Goal: Task Accomplishment & Management: Use online tool/utility

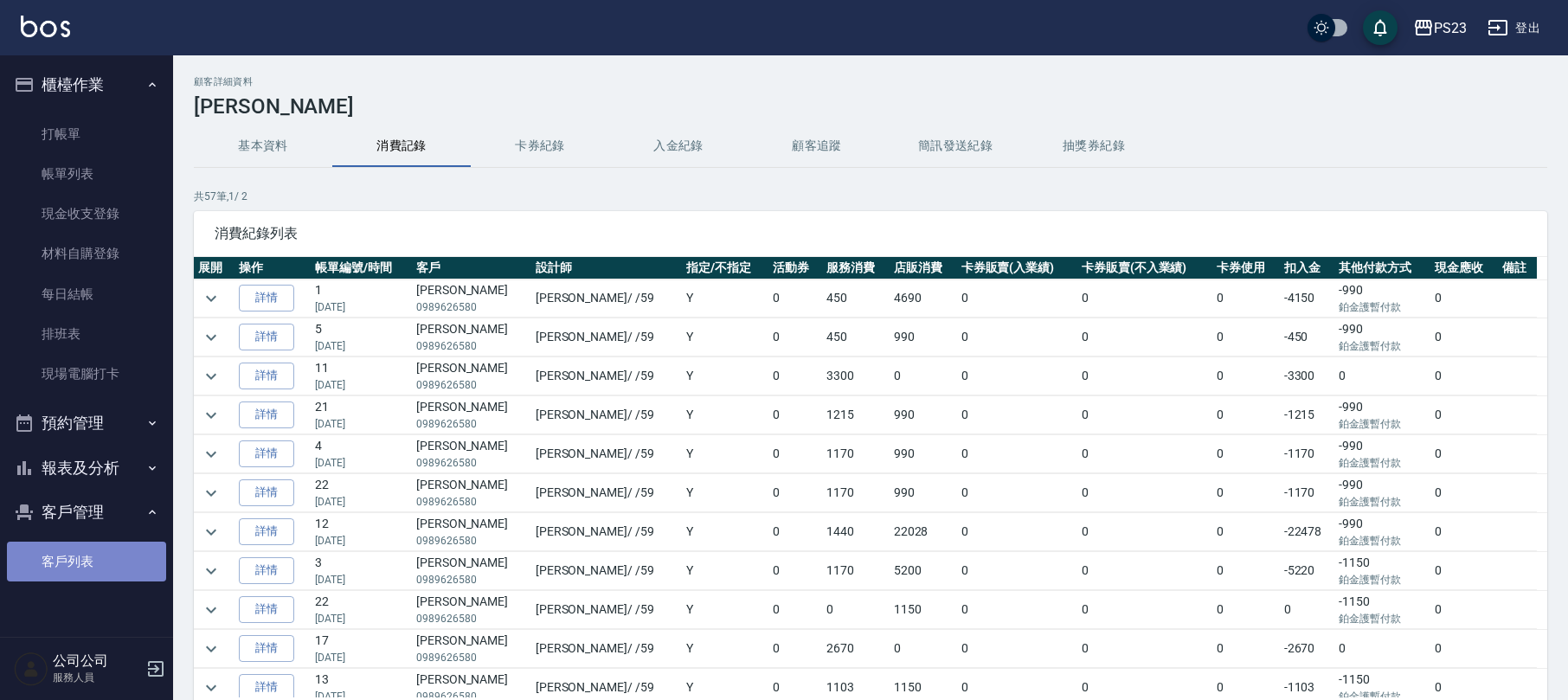
click at [64, 542] on link "客戶列表" at bounding box center [87, 562] width 159 height 40
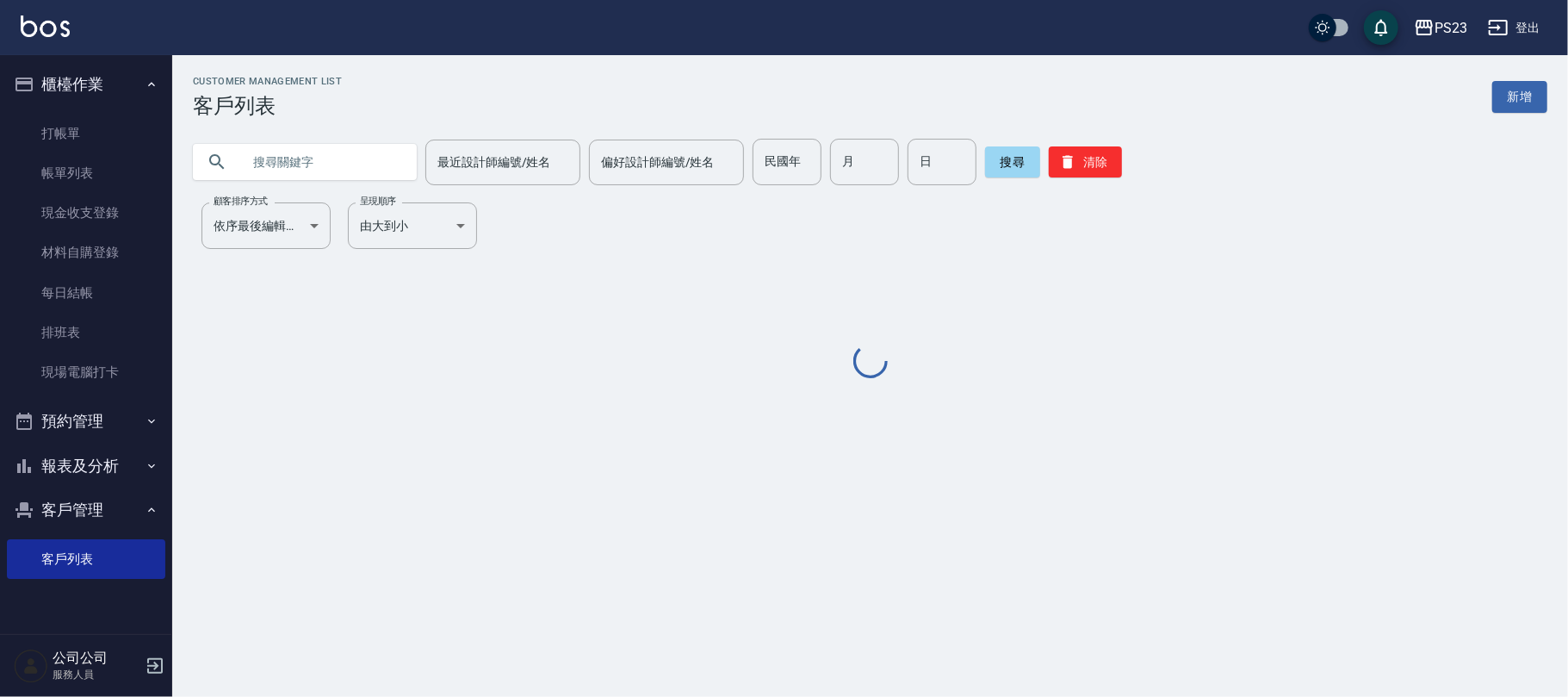
click at [291, 157] on input "text" at bounding box center [322, 161] width 162 height 46
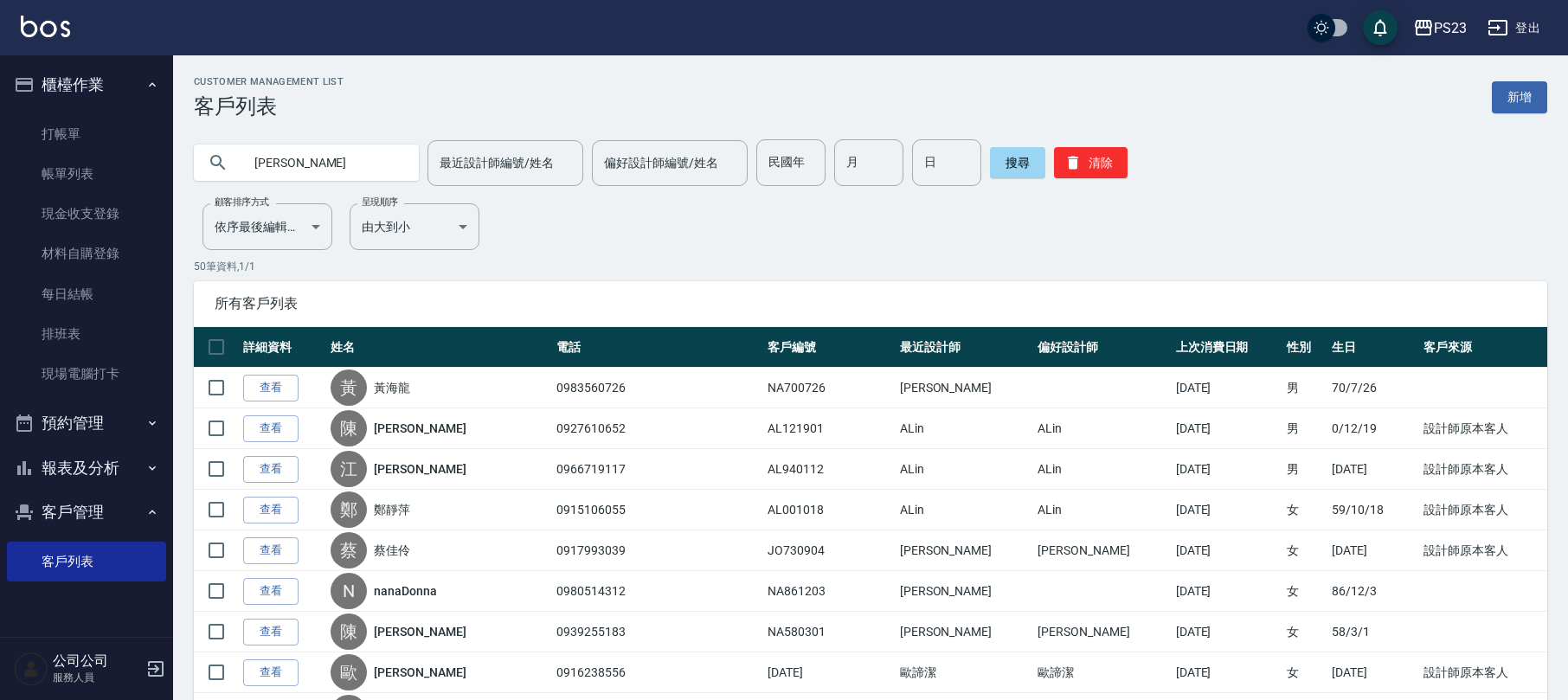
type input "[PERSON_NAME]"
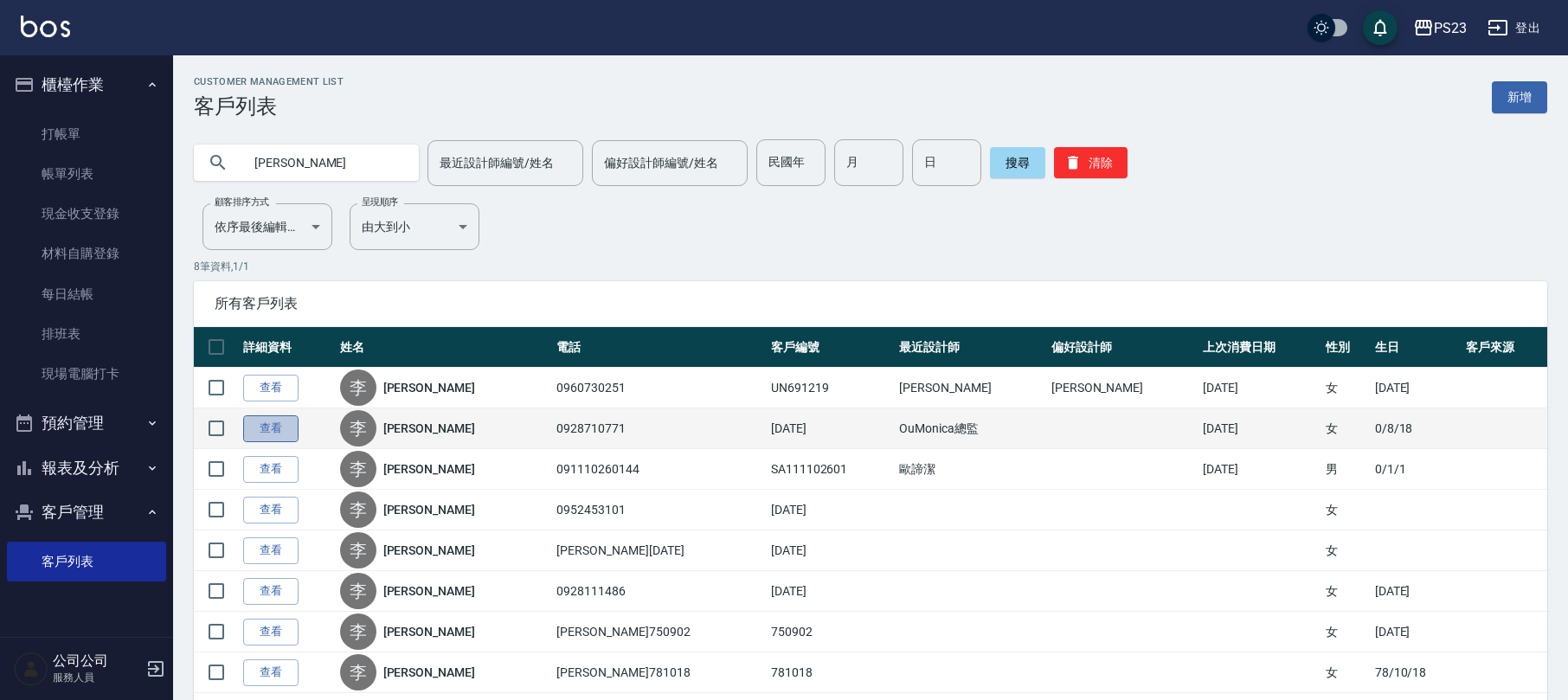
click at [272, 436] on link "查看" at bounding box center [270, 428] width 55 height 27
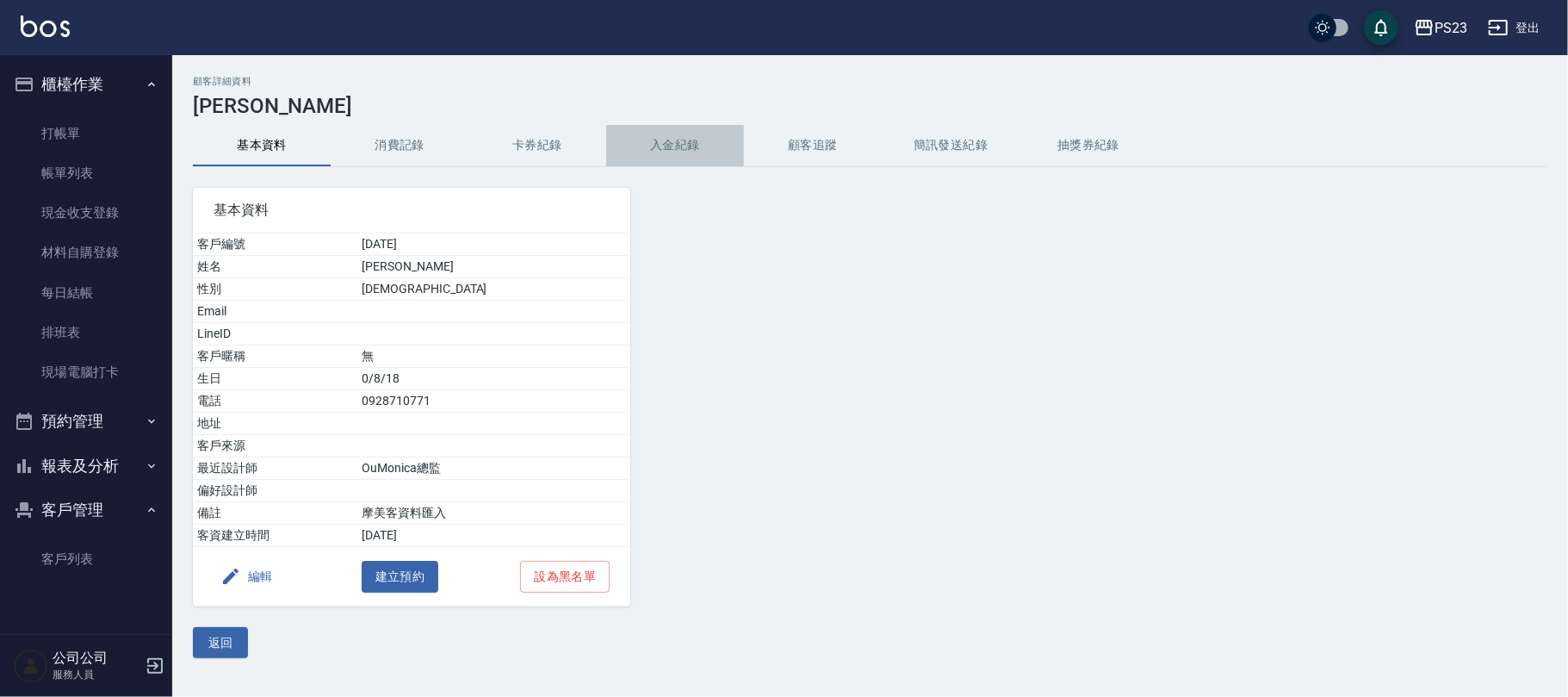
click at [694, 138] on button "入金紀錄" at bounding box center [675, 146] width 137 height 42
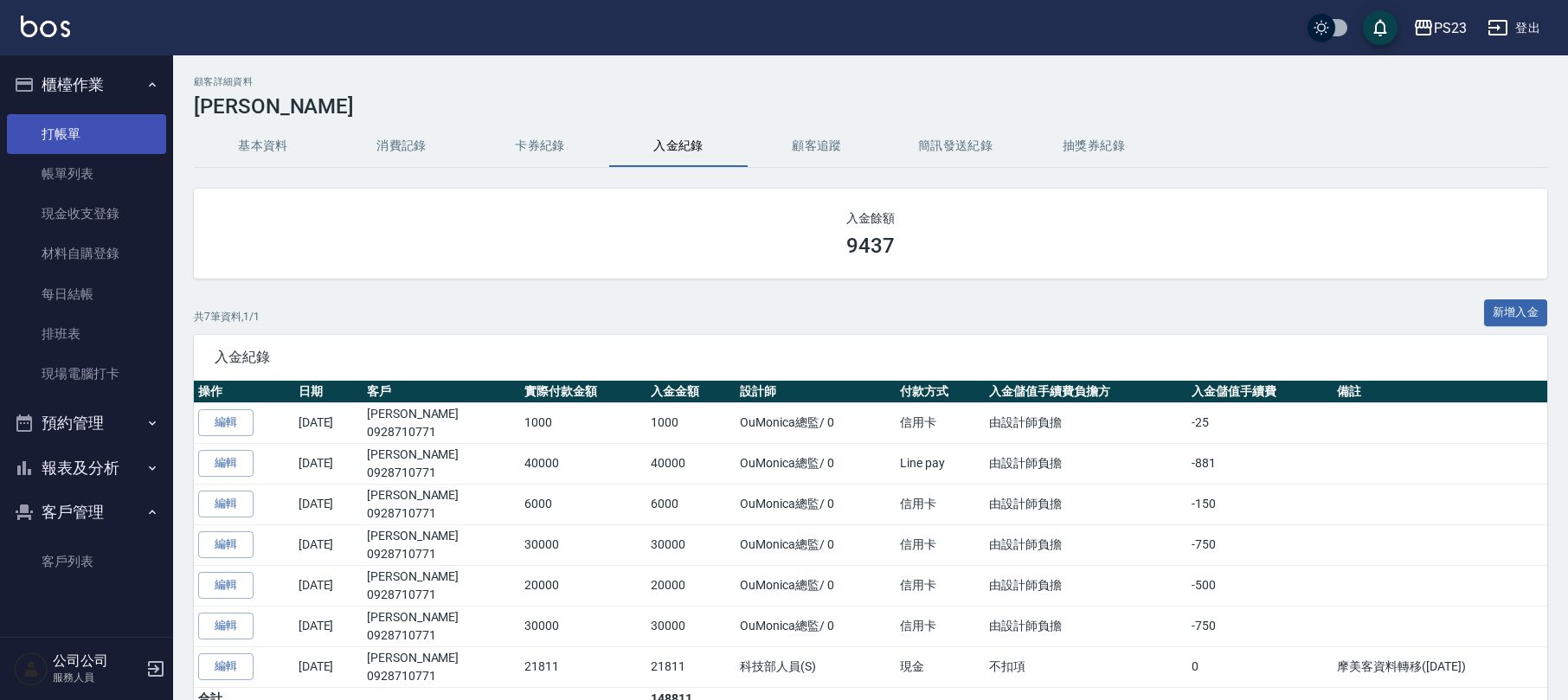
click at [80, 125] on link "打帳單" at bounding box center [87, 135] width 159 height 40
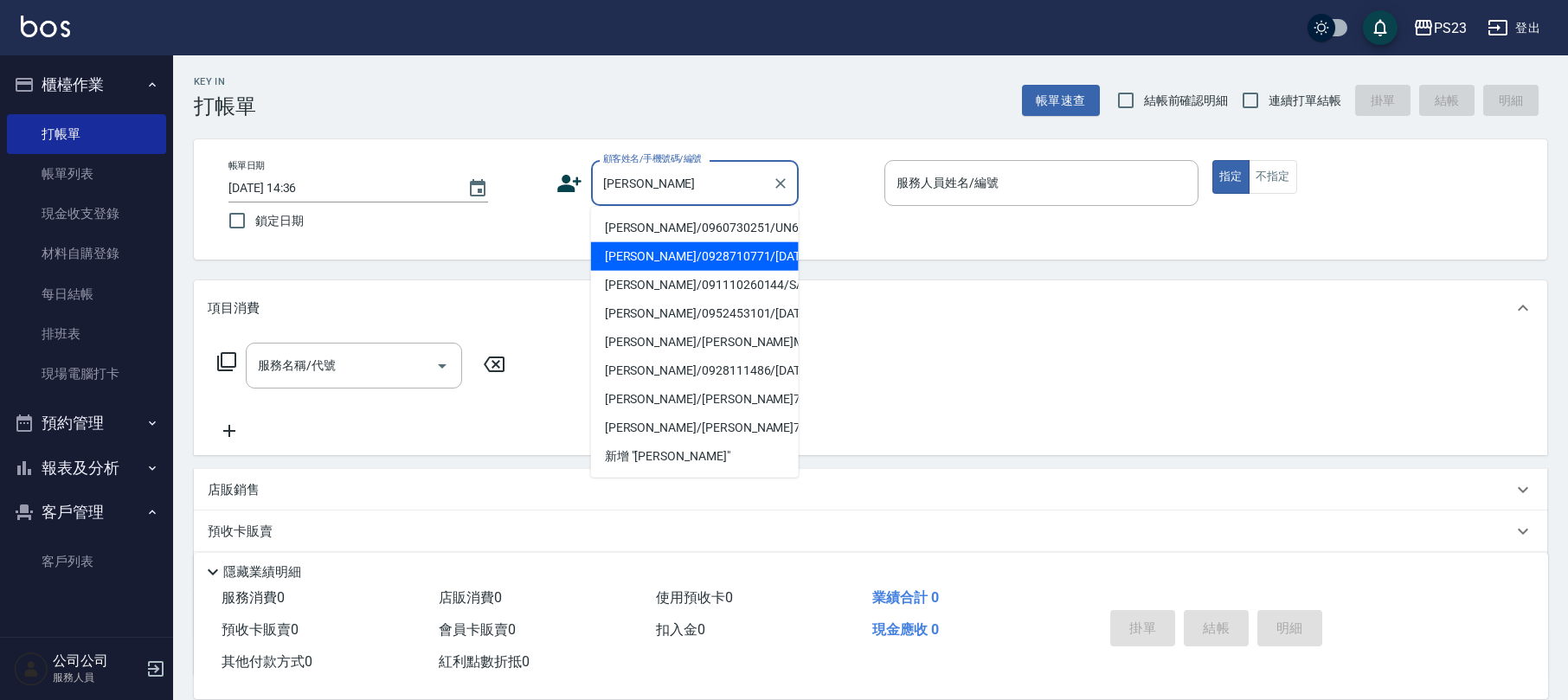
click at [649, 254] on li "[PERSON_NAME]/0928710771/[DATE]" at bounding box center [695, 256] width 208 height 29
type input "[PERSON_NAME]/0928710771/[DATE]"
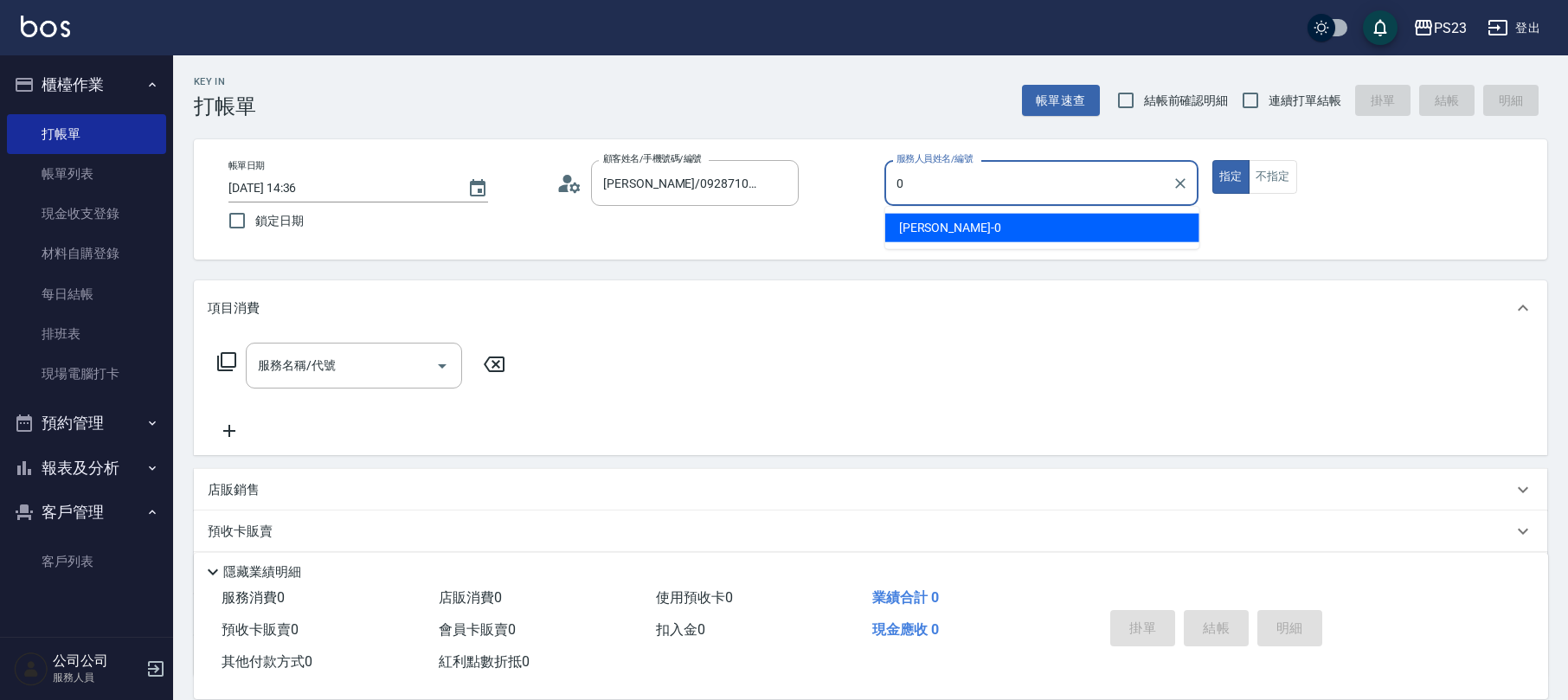
type input "[PERSON_NAME]-0"
type button "true"
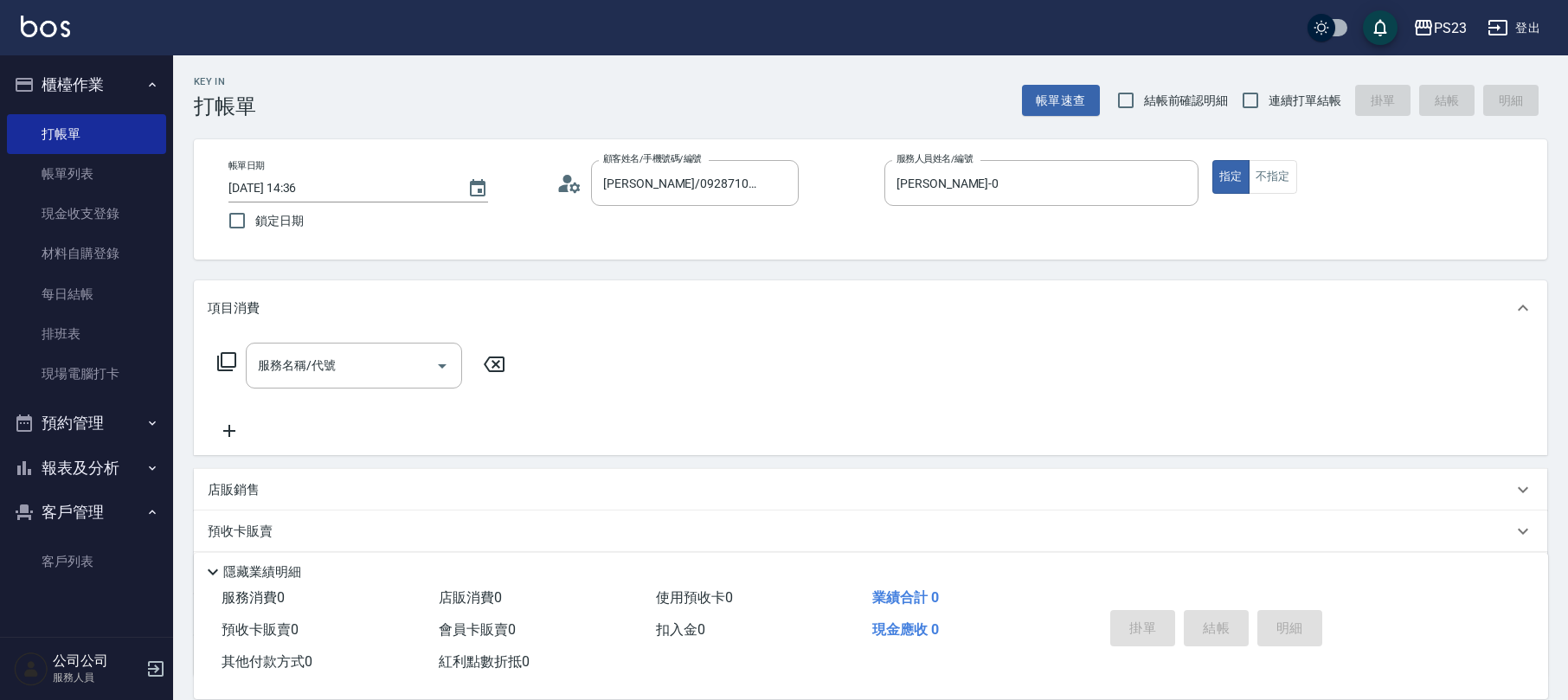
click at [217, 354] on icon at bounding box center [227, 362] width 21 height 21
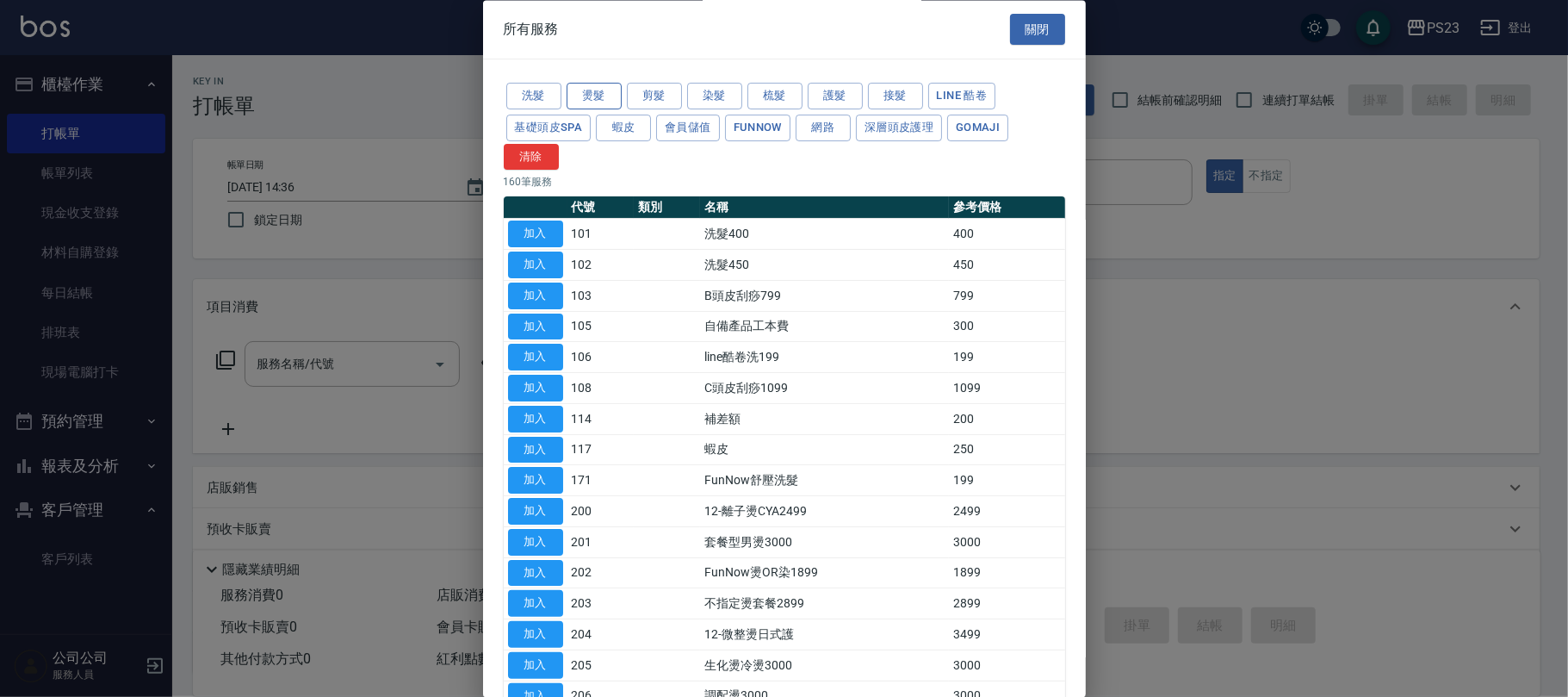
click at [600, 93] on button "燙髮" at bounding box center [594, 97] width 55 height 27
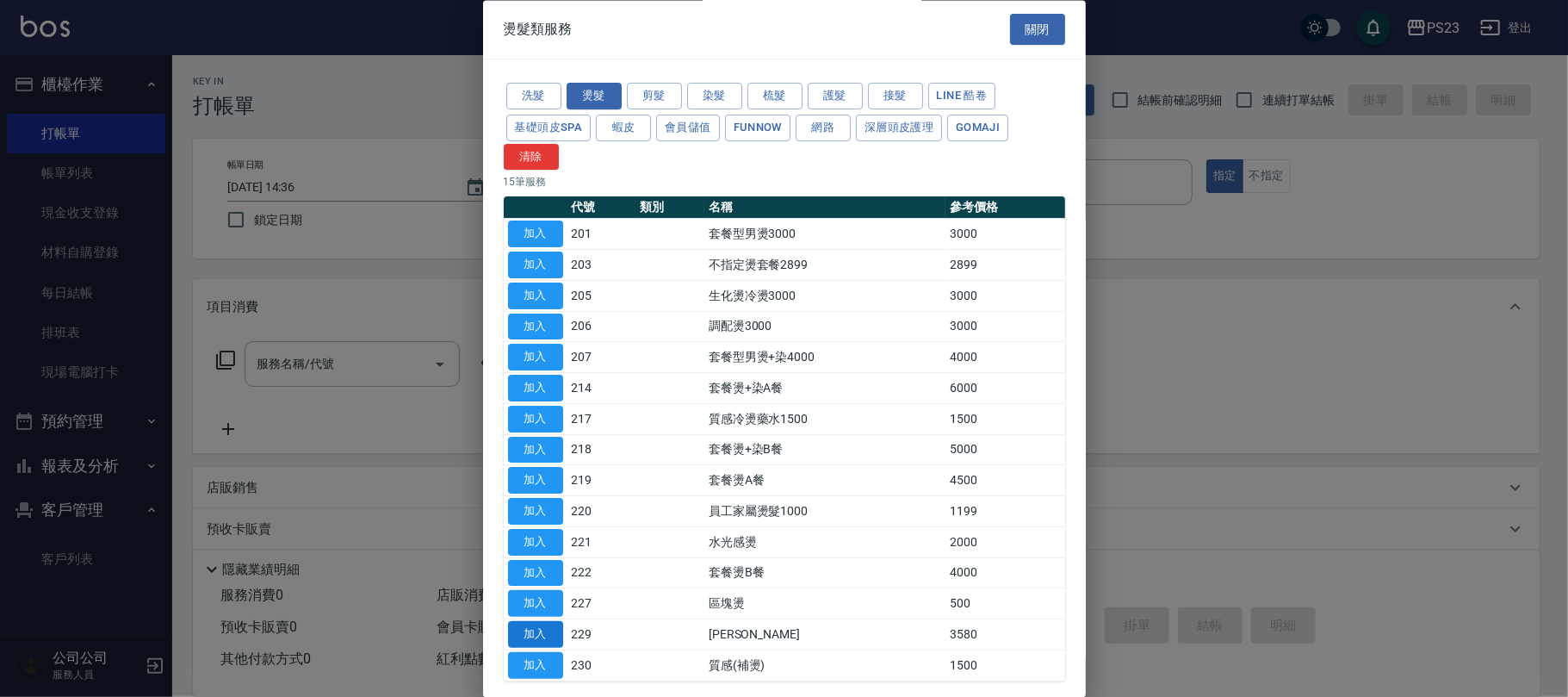
click at [531, 631] on button "加入" at bounding box center [535, 635] width 55 height 27
type input "[PERSON_NAME]燙(229)"
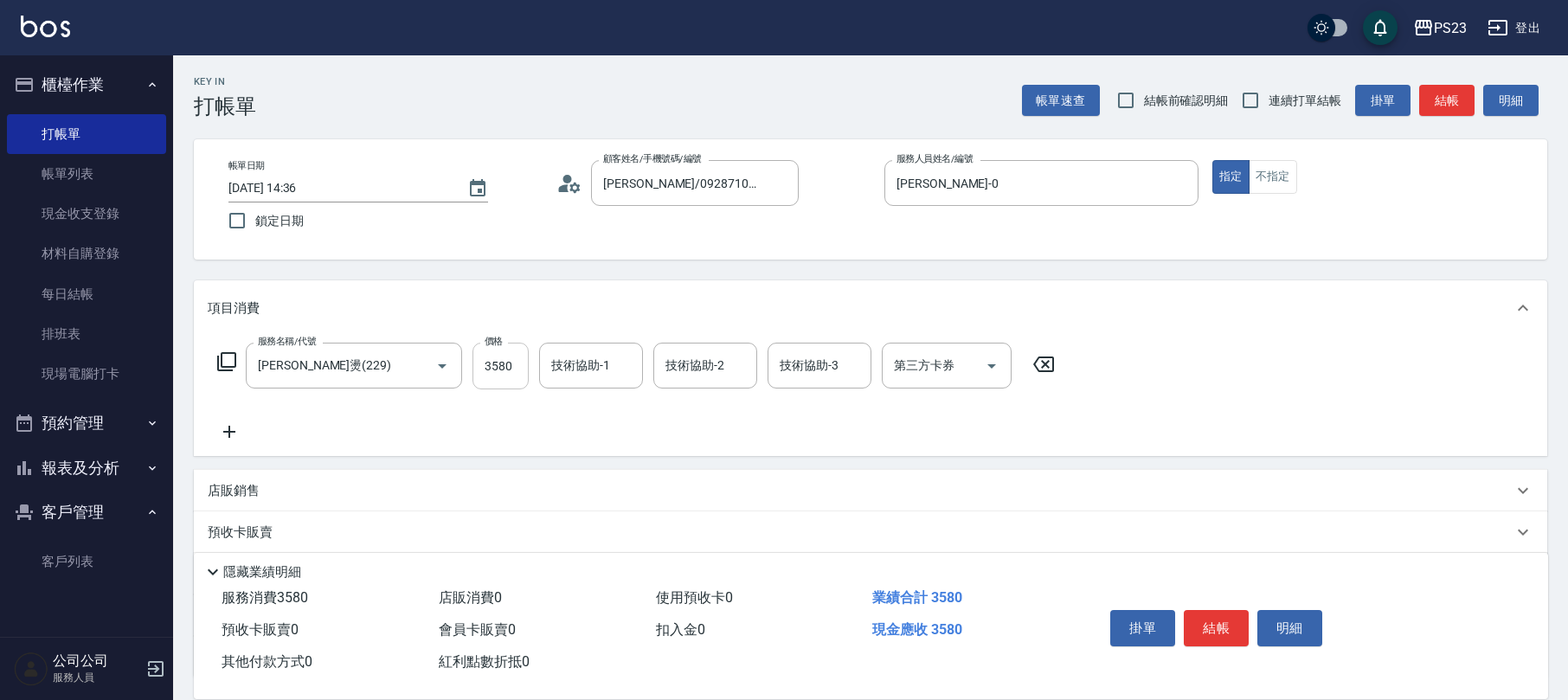
click at [479, 350] on input "3580" at bounding box center [501, 365] width 56 height 46
type input "5500"
type input "[PERSON_NAME]-0"
type input "Flora-21"
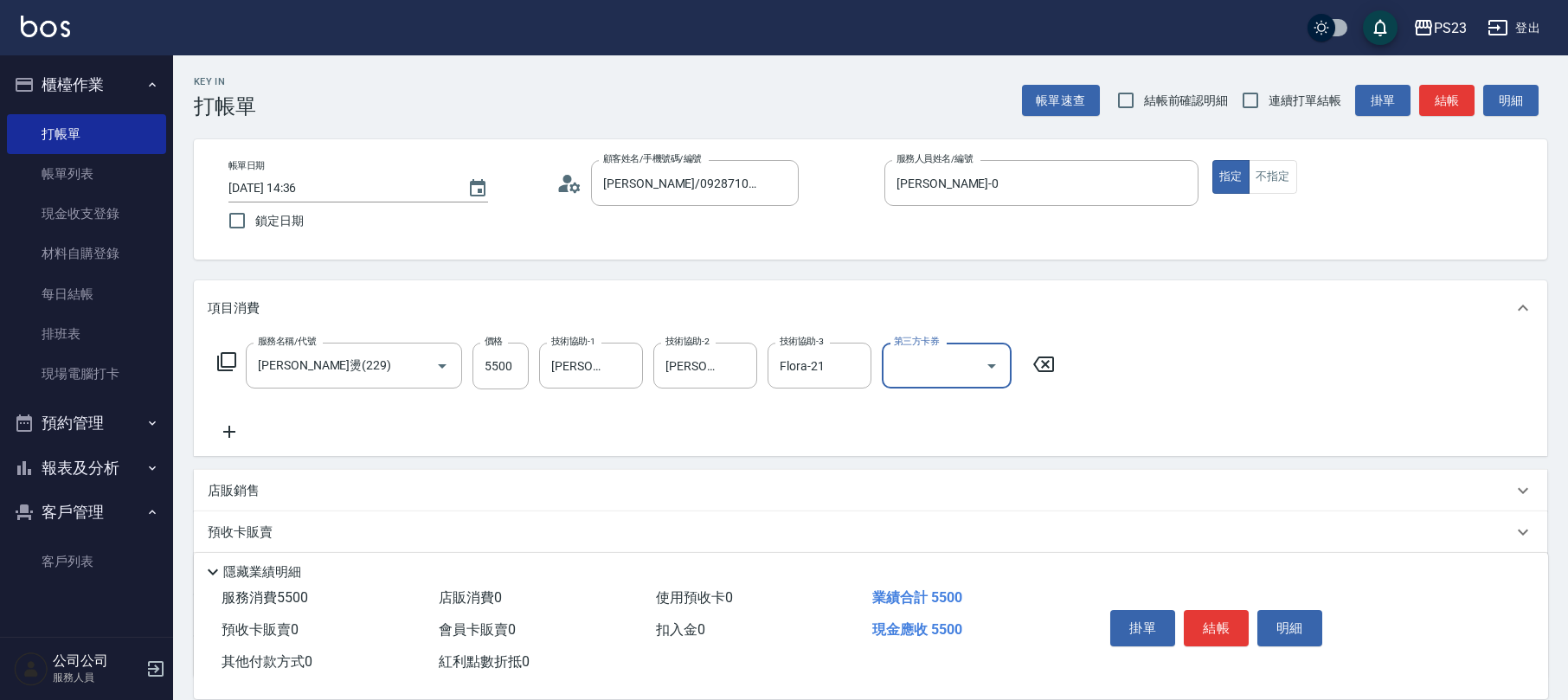
scroll to position [139, 0]
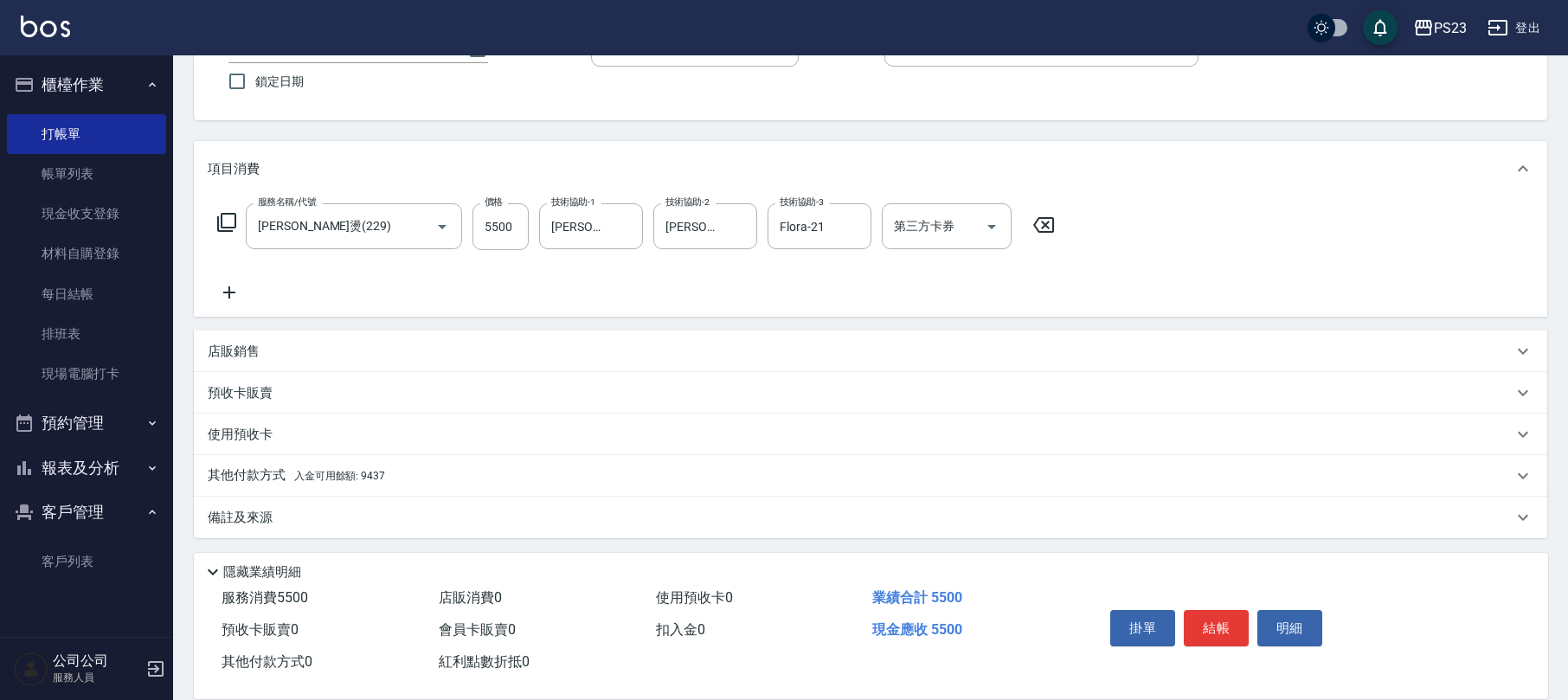
drag, startPoint x: 346, startPoint y: 475, endPoint x: 360, endPoint y: 480, distance: 14.9
click at [350, 478] on span "入金可用餘額: 9437" at bounding box center [340, 476] width 91 height 12
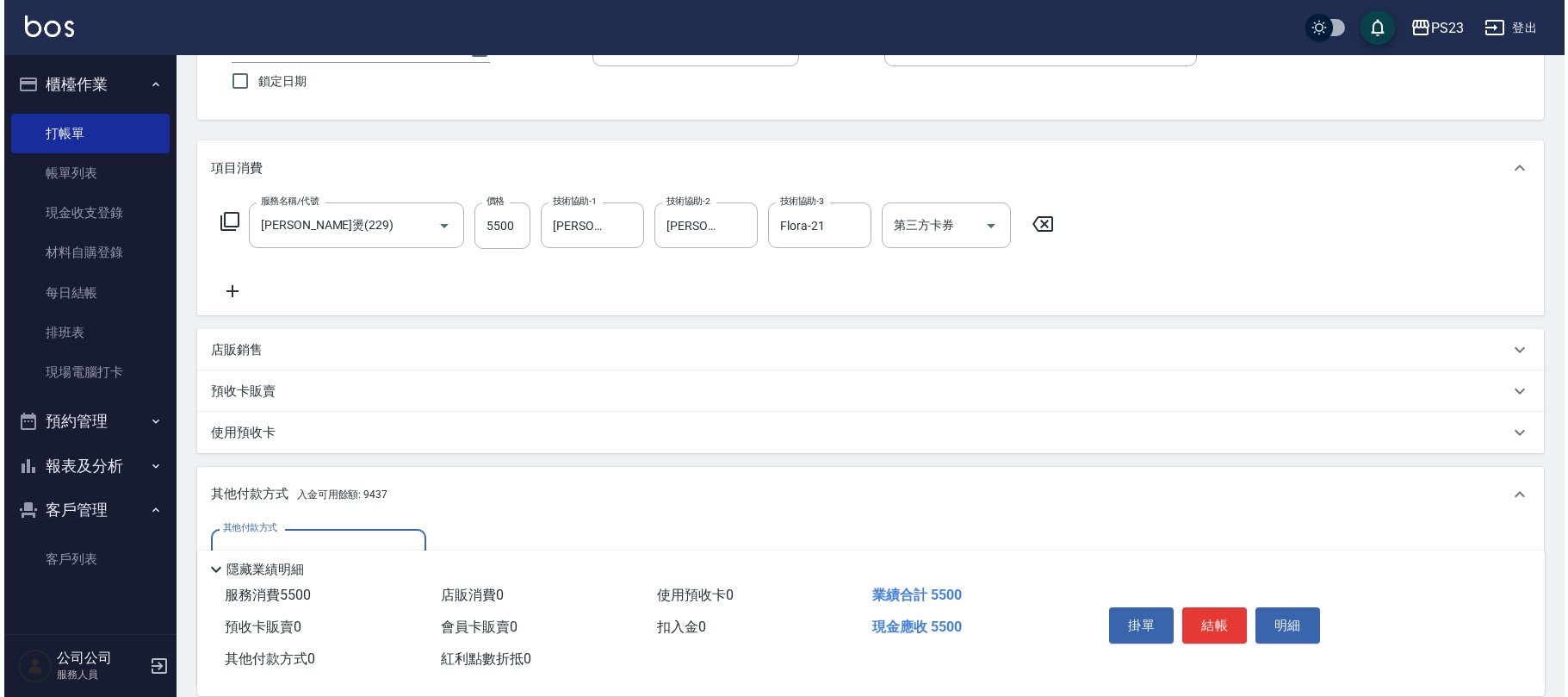
scroll to position [253, 0]
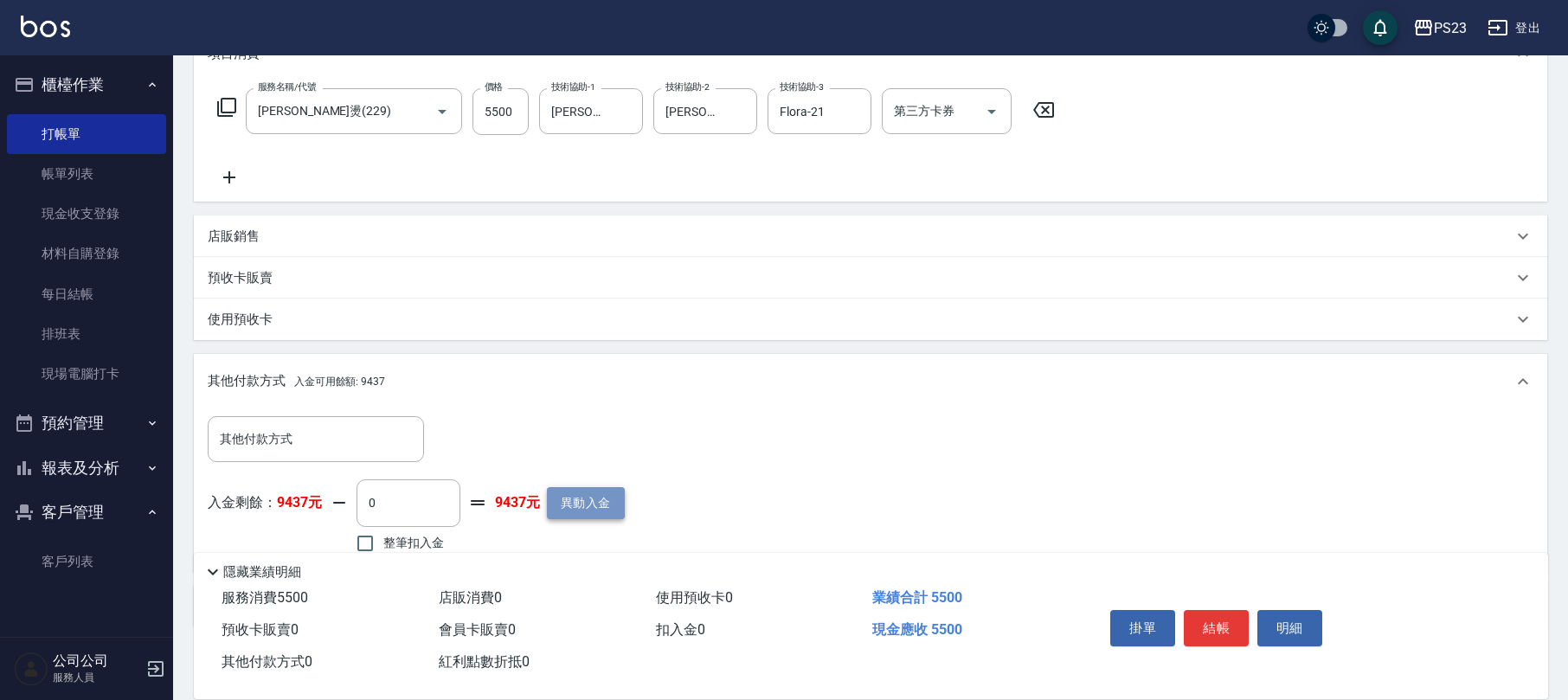
click at [593, 495] on button "異動入金" at bounding box center [586, 503] width 78 height 32
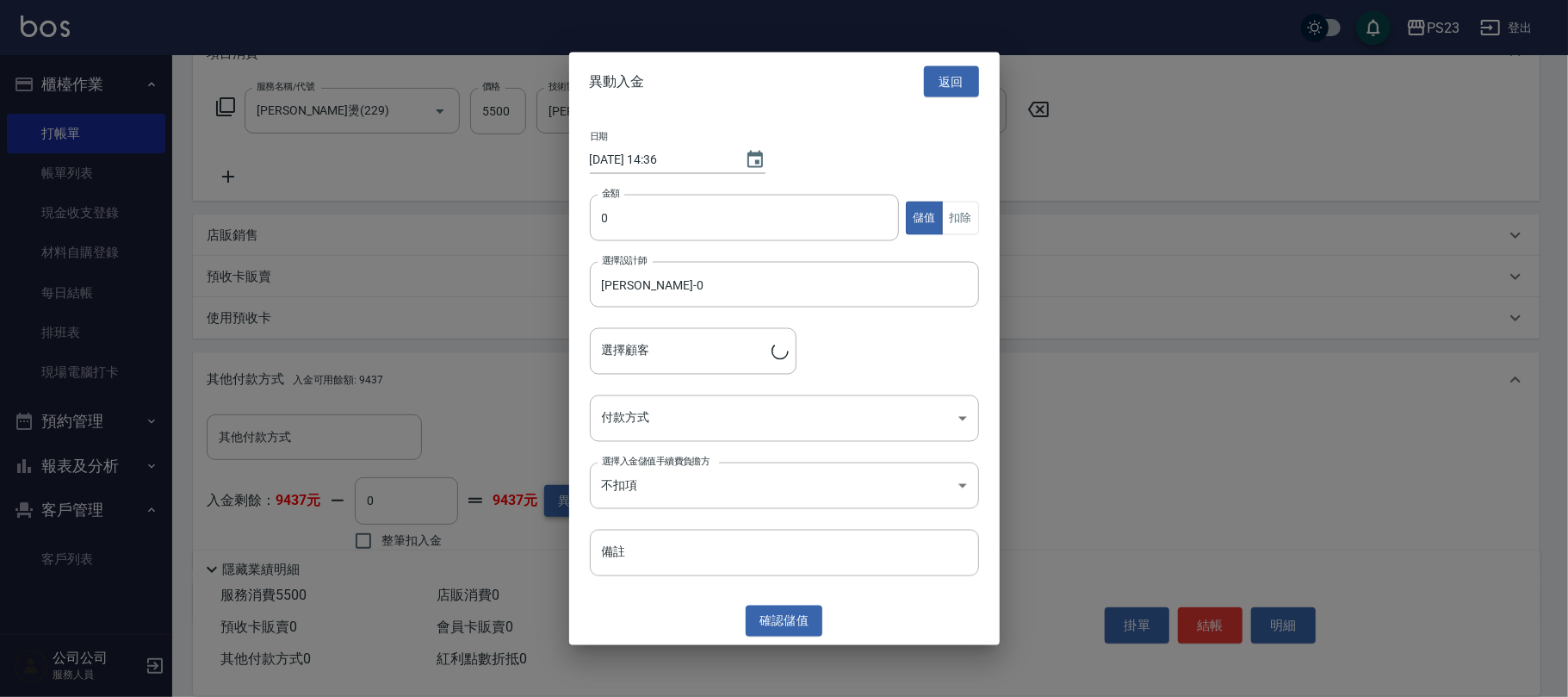
type input "[PERSON_NAME]/0928710771/[DATE]"
click at [590, 218] on input "0" at bounding box center [744, 218] width 310 height 46
type input "9000"
click at [746, 425] on body "PS23 登出 櫃檯作業 打帳單 帳單列表 現金收支登錄 材料自購登錄 每日結帳 排班表 現場電腦打卡 預約管理 預約管理 單日預約紀錄 單週預約紀錄 報表及…" at bounding box center [784, 266] width 1568 height 1040
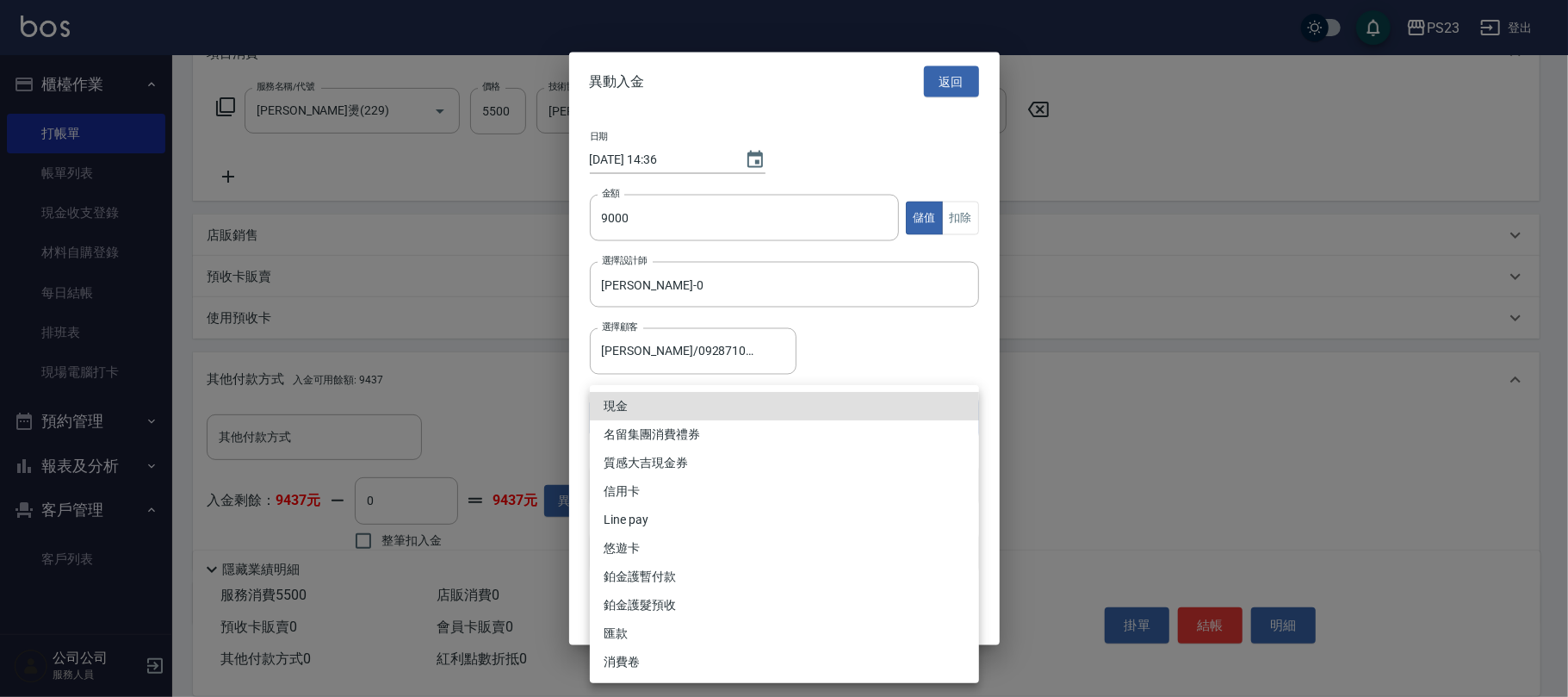
click at [708, 494] on li "信用卡" at bounding box center [784, 492] width 390 height 29
type input "信用卡"
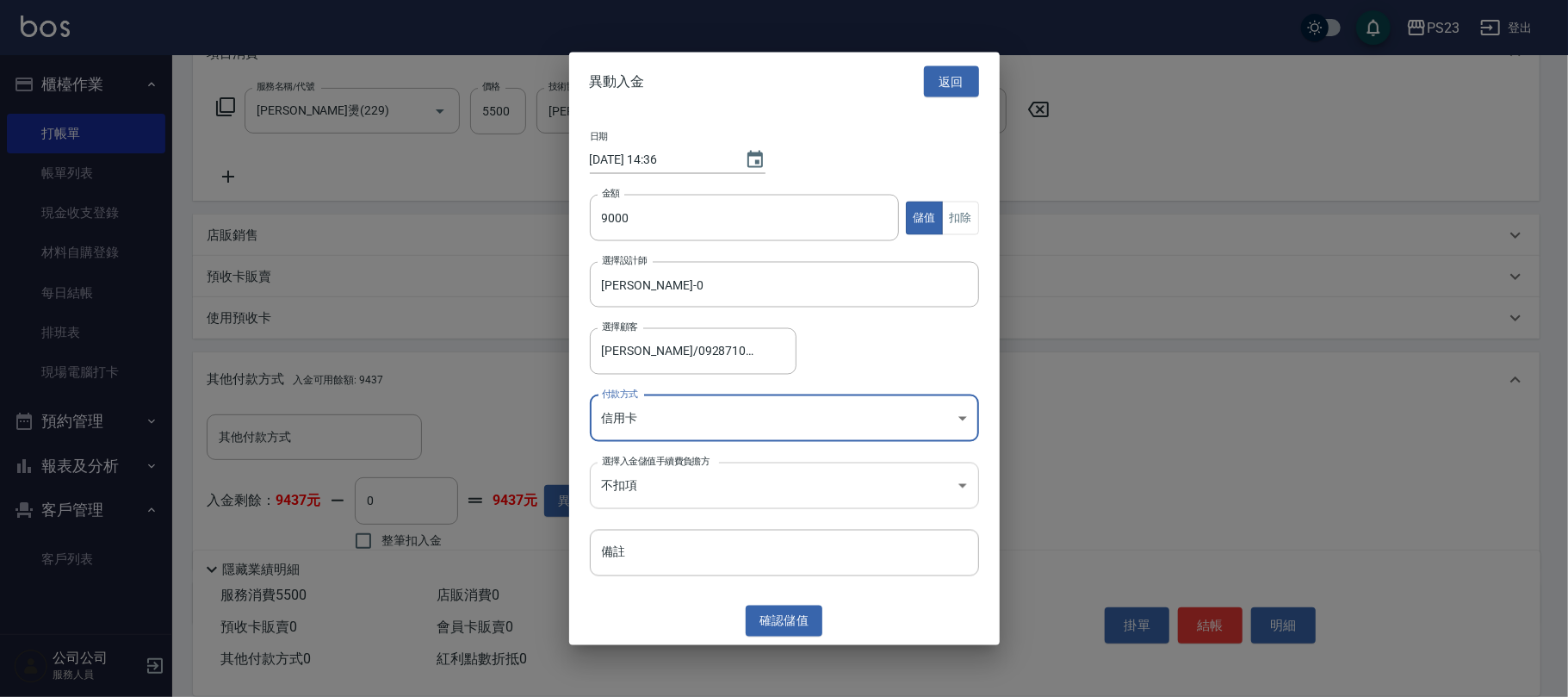
click at [742, 493] on body "PS23 登出 櫃檯作業 打帳單 帳單列表 現金收支登錄 材料自購登錄 每日結帳 排班表 現場電腦打卡 預約管理 預約管理 單日預約紀錄 單週預約紀錄 報表及…" at bounding box center [784, 266] width 1568 height 1040
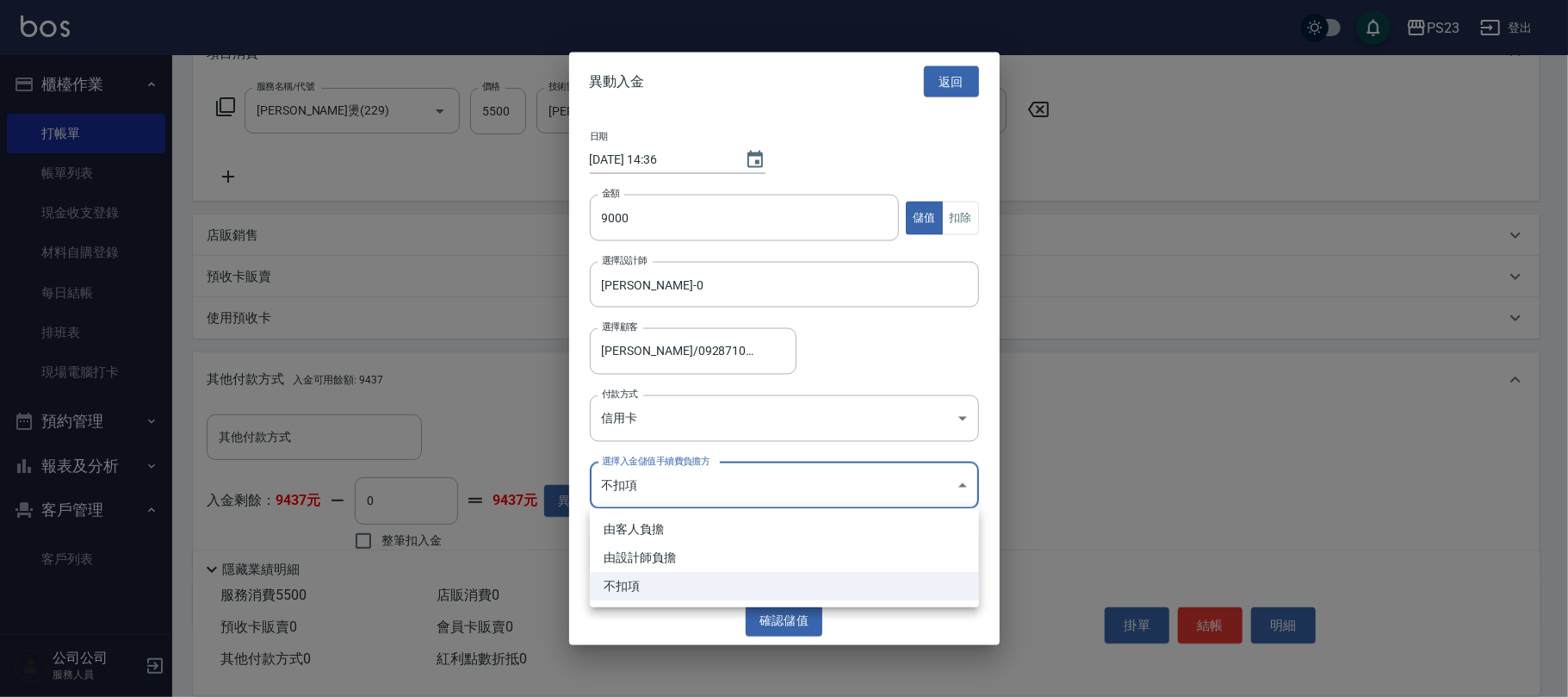
click at [731, 556] on li "由設計師負擔" at bounding box center [784, 558] width 390 height 29
type input "BYDESIGNER"
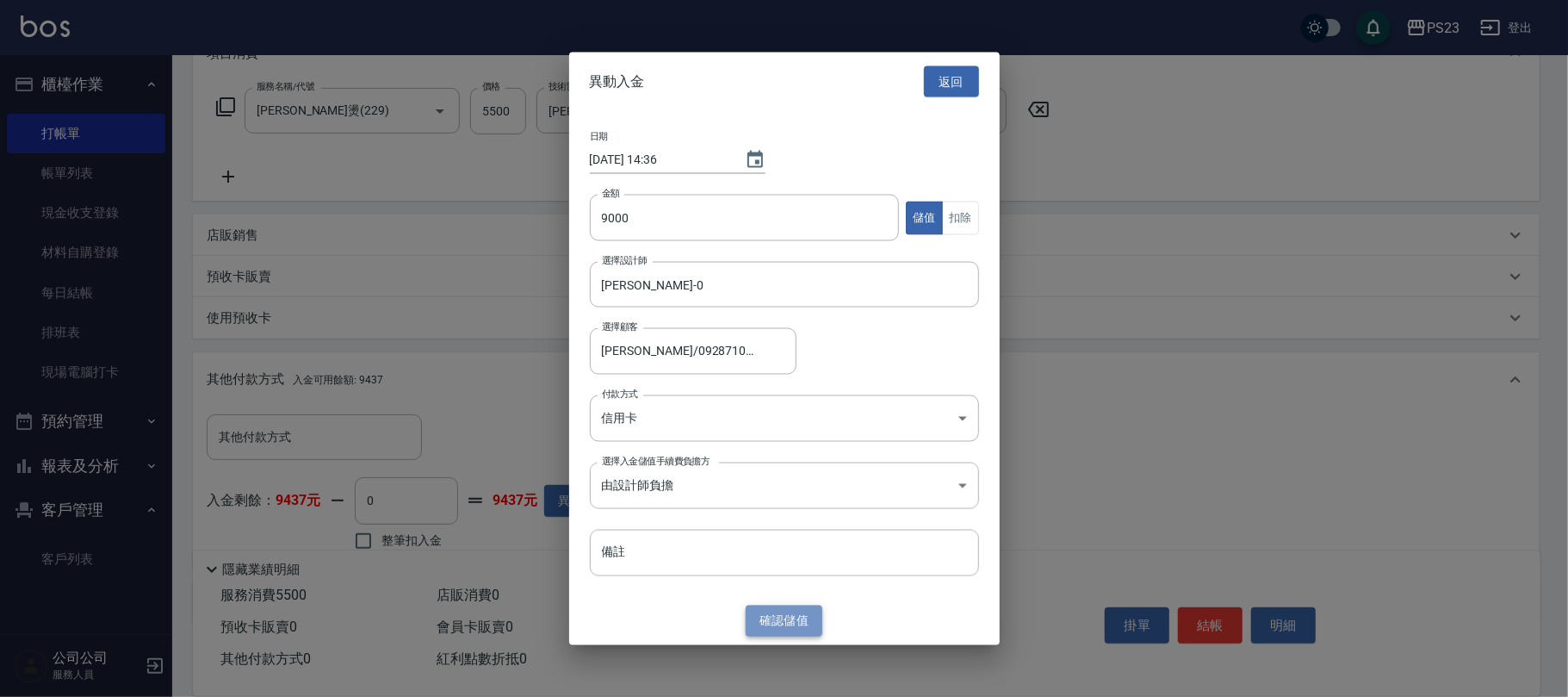
click at [794, 620] on button "確認 儲值" at bounding box center [784, 620] width 77 height 32
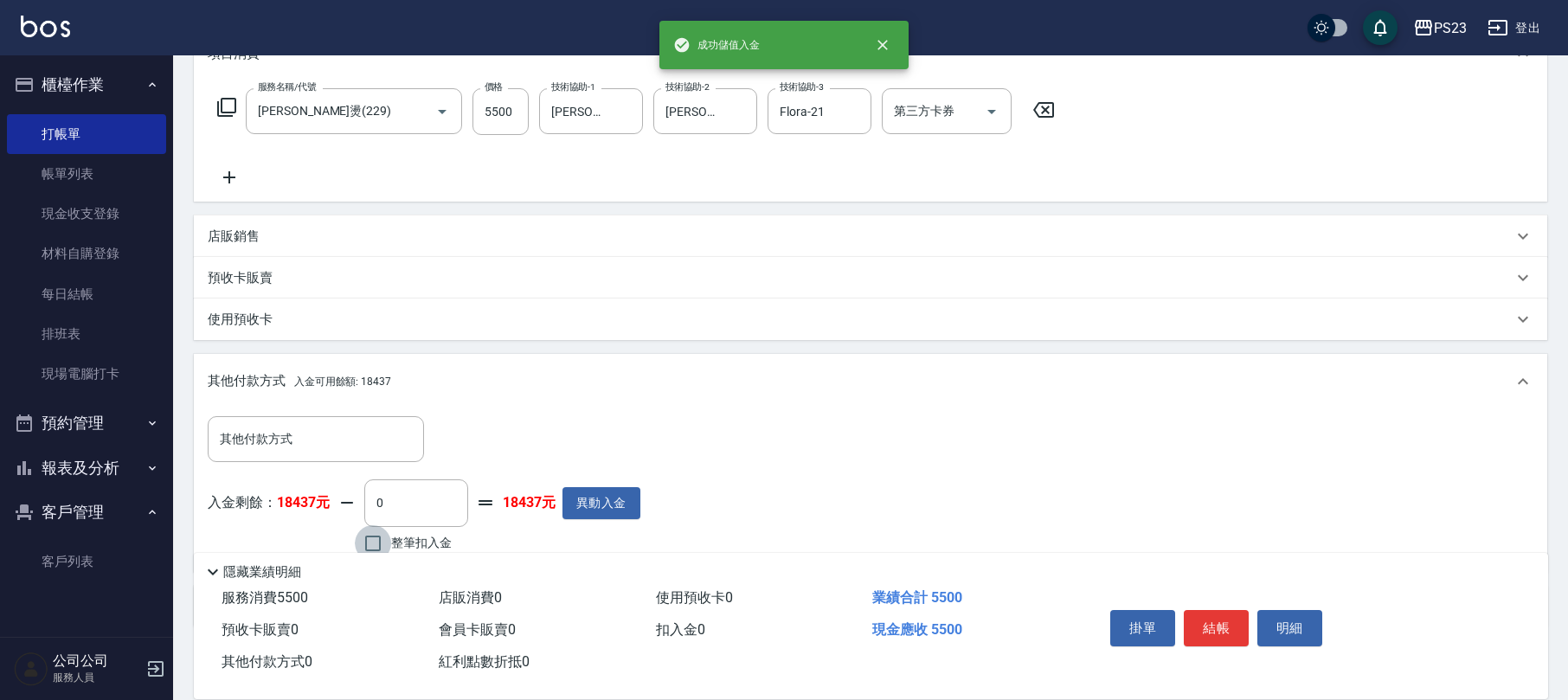
click at [378, 545] on input "整筆扣入金" at bounding box center [373, 544] width 37 height 37
checkbox input "true"
type input "5500"
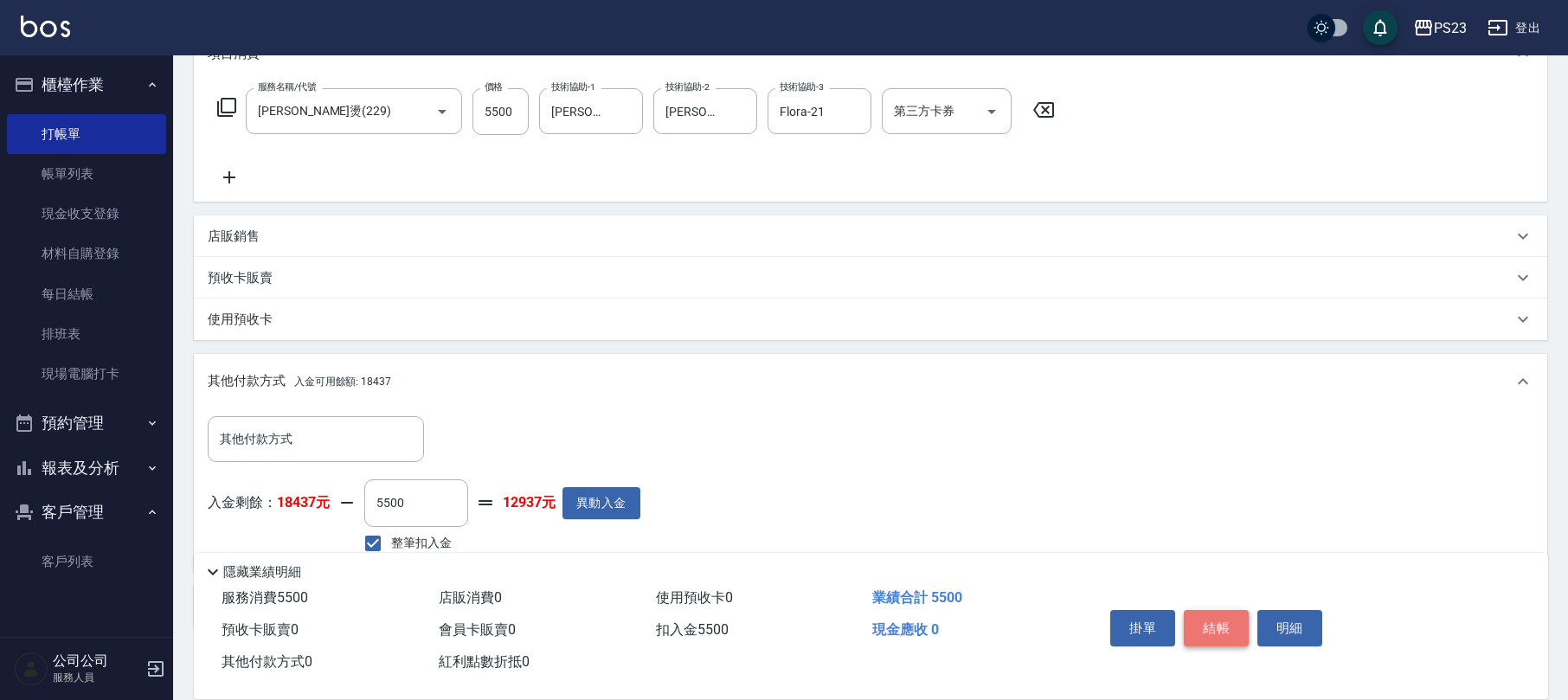
click at [1209, 614] on button "結帳" at bounding box center [1217, 628] width 65 height 37
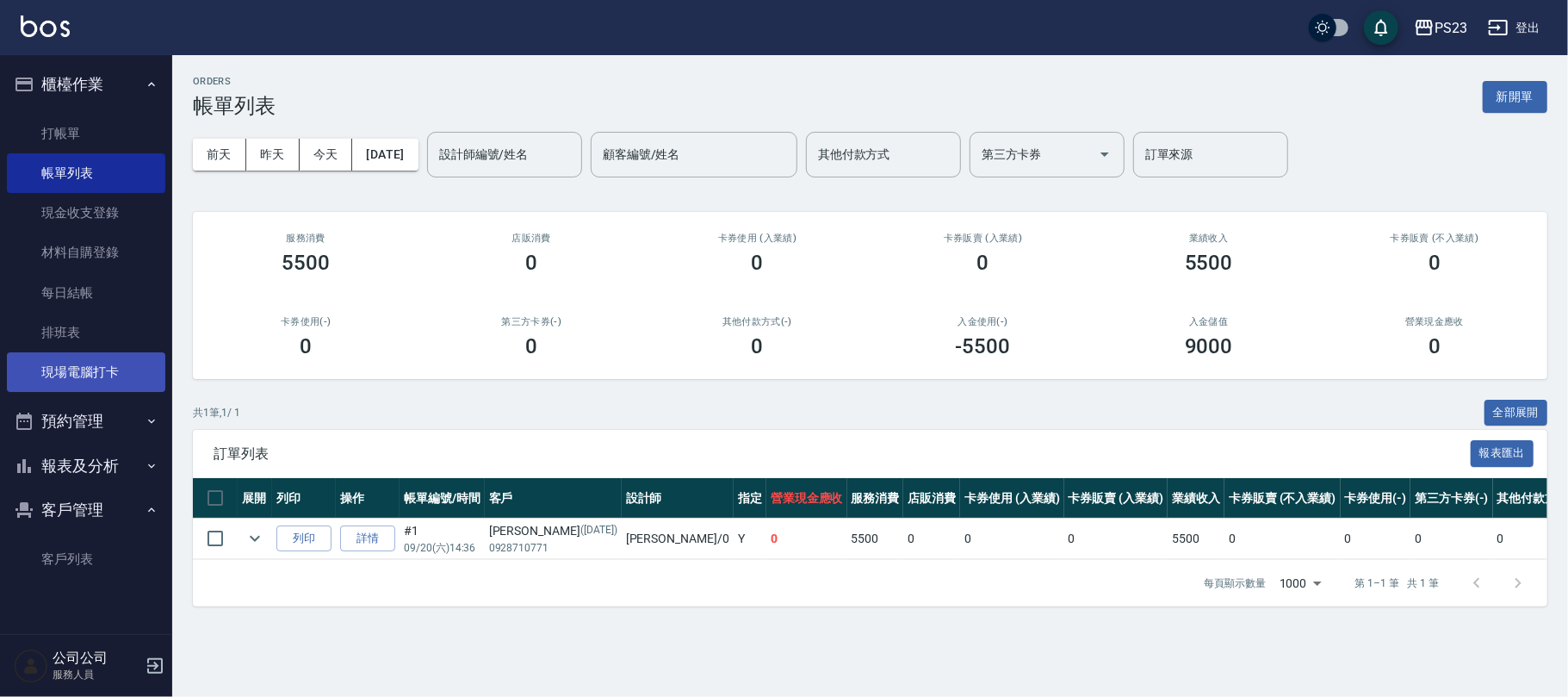
click at [63, 370] on link "現場電腦打卡" at bounding box center [86, 372] width 158 height 40
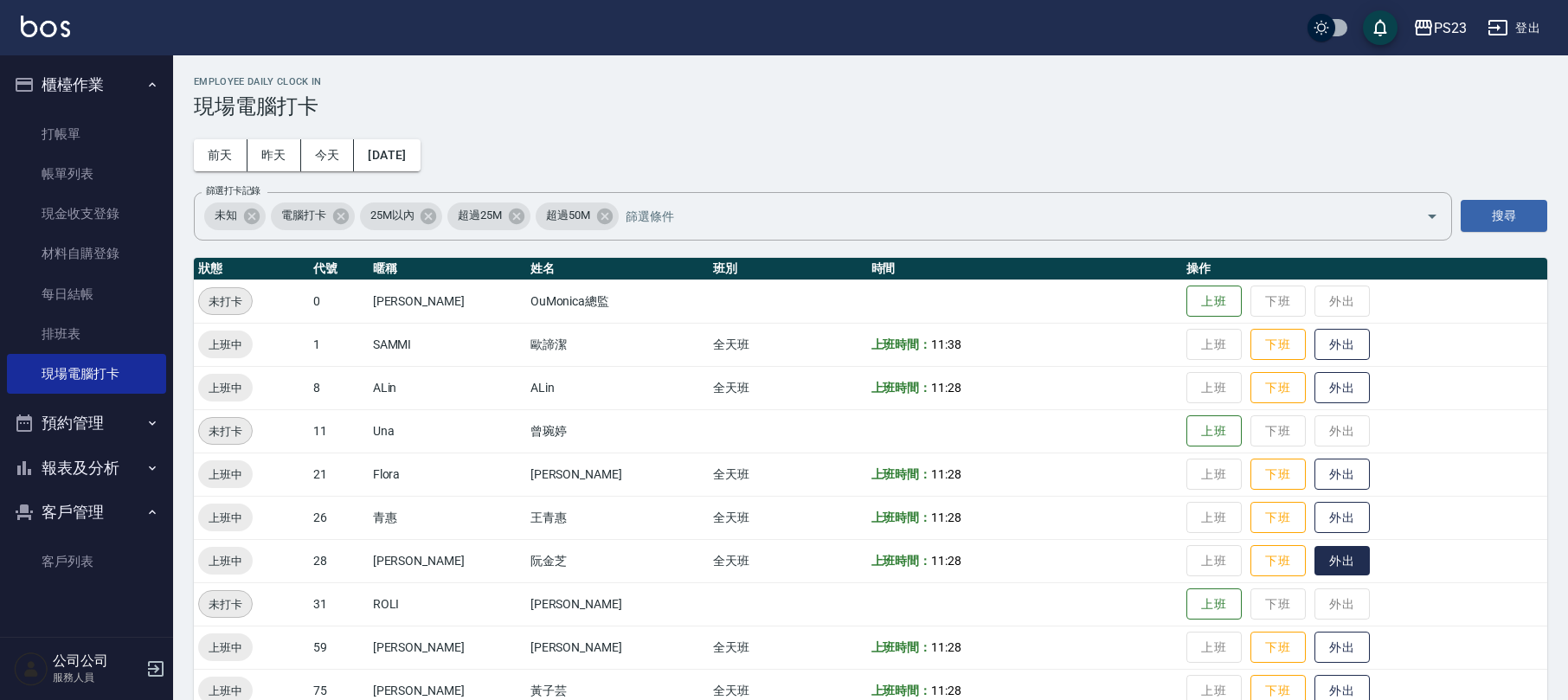
click at [1334, 573] on button "外出" at bounding box center [1342, 561] width 55 height 31
